Goal: Communication & Community: Answer question/provide support

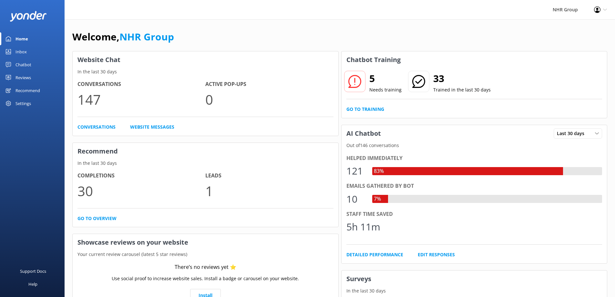
click at [24, 50] on div "Inbox" at bounding box center [20, 51] width 11 height 13
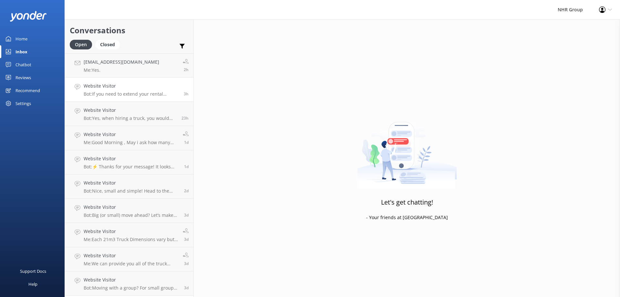
drag, startPoint x: 101, startPoint y: 65, endPoint x: 101, endPoint y: 87, distance: 22.0
click at [101, 64] on h4 "[EMAIL_ADDRESS][DOMAIN_NAME]" at bounding box center [122, 61] width 76 height 7
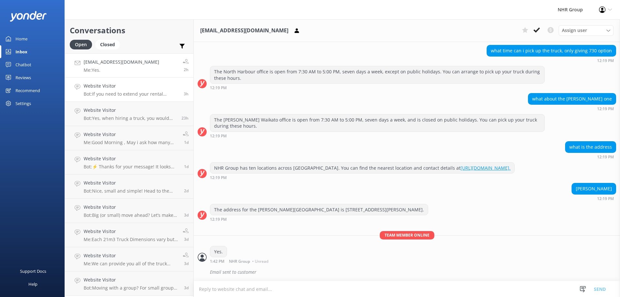
scroll to position [873, 0]
click at [116, 97] on link "Website Visitor Bot: If you need to extend your rental period, please contact t…" at bounding box center [129, 89] width 129 height 24
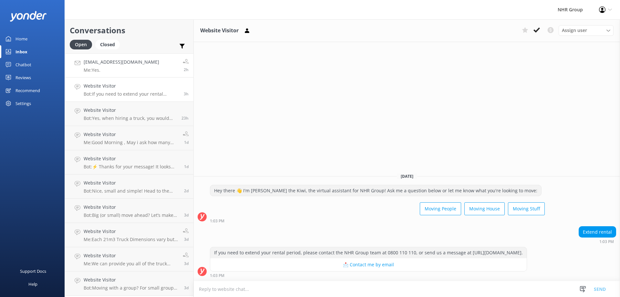
drag, startPoint x: 149, startPoint y: 69, endPoint x: 187, endPoint y: 69, distance: 38.7
click at [149, 70] on link "[EMAIL_ADDRESS][DOMAIN_NAME] Me: Yes. 2h" at bounding box center [129, 65] width 129 height 24
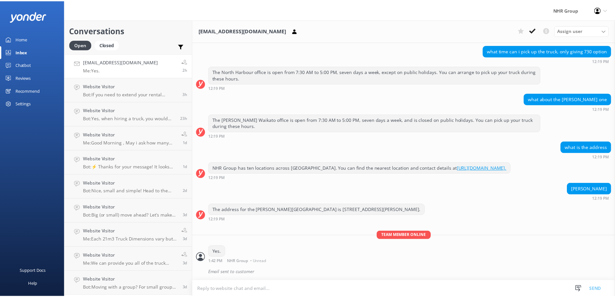
scroll to position [873, 0]
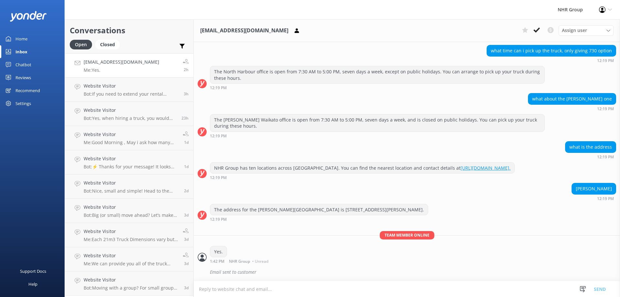
click at [23, 36] on div "Home" at bounding box center [21, 38] width 12 height 13
